Goal: Information Seeking & Learning: Find contact information

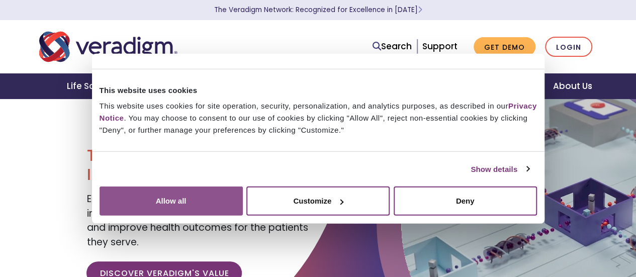
click at [243, 186] on button "Allow all" at bounding box center [171, 200] width 143 height 29
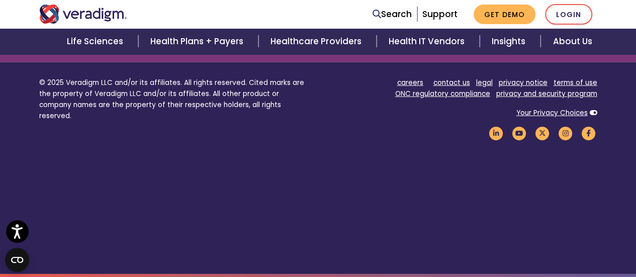
scroll to position [1482, 0]
click at [558, 15] on link "Login" at bounding box center [568, 14] width 47 height 21
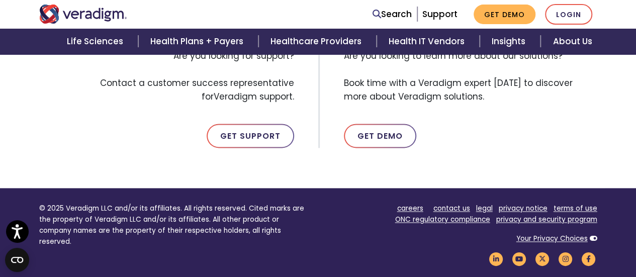
scroll to position [653, 0]
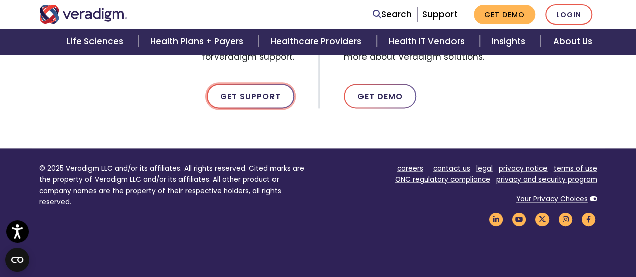
drag, startPoint x: 243, startPoint y: 87, endPoint x: 236, endPoint y: 92, distance: 9.1
click at [243, 87] on link "Get Support" at bounding box center [250, 96] width 87 height 24
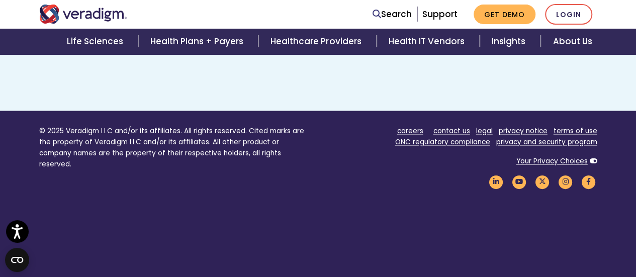
scroll to position [815, 0]
